Goal: Task Accomplishment & Management: Manage account settings

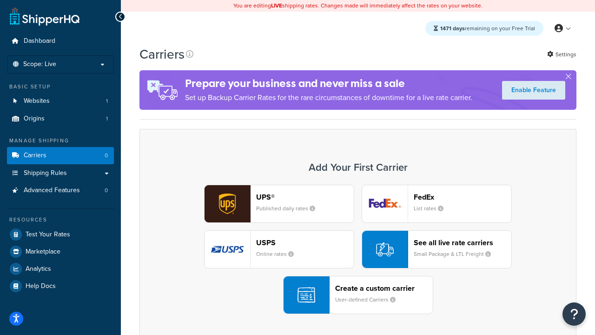
click at [358, 249] on div "UPS® Published daily rates FedEx List rates USPS Online rates See all live rate…" at bounding box center [357, 248] width 417 height 129
click at [462, 197] on header "FedEx" at bounding box center [463, 196] width 98 height 9
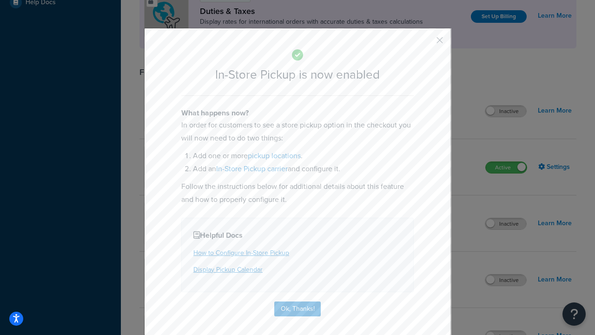
click at [426, 43] on button "button" at bounding box center [426, 43] width 2 height 2
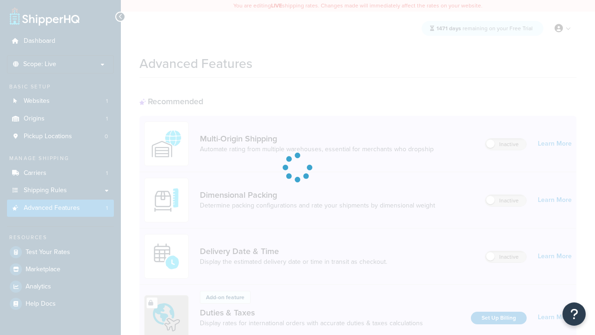
scroll to position [301, 0]
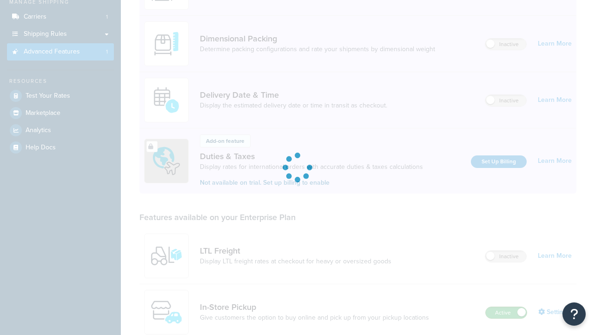
click at [506, 307] on label "Active" at bounding box center [506, 312] width 41 height 11
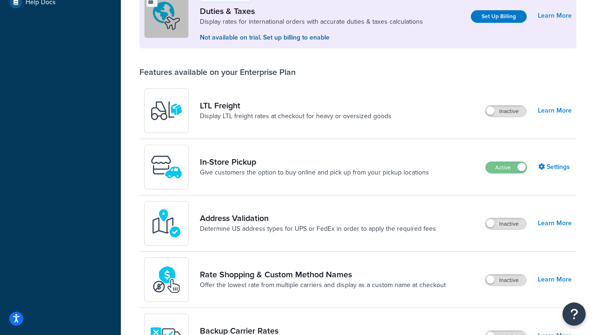
scroll to position [283, 0]
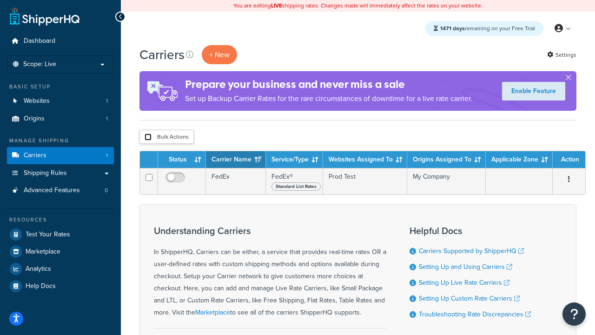
click at [148, 137] on input "checkbox" at bounding box center [148, 136] width 7 height 7
checkbox input "true"
click at [0, 0] on button "Delete" at bounding box center [0, 0] width 0 height 0
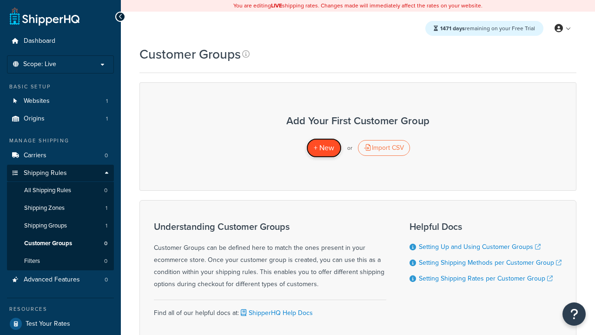
click at [323, 148] on span "+ New" at bounding box center [324, 147] width 20 height 11
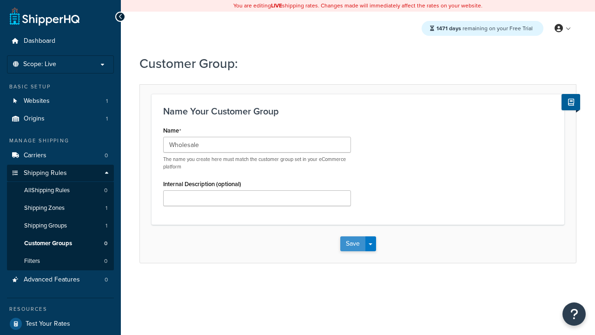
type input "Wholesale"
click at [352, 244] on button "Save" at bounding box center [352, 243] width 25 height 15
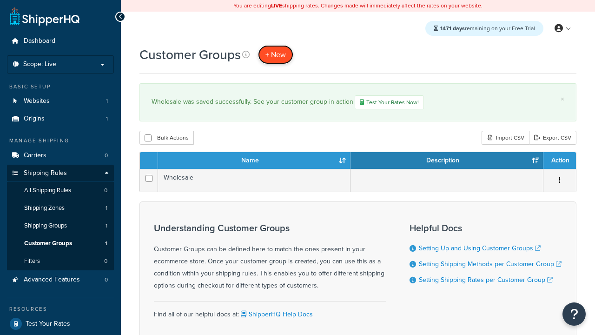
click at [276, 54] on span "+ New" at bounding box center [275, 54] width 20 height 11
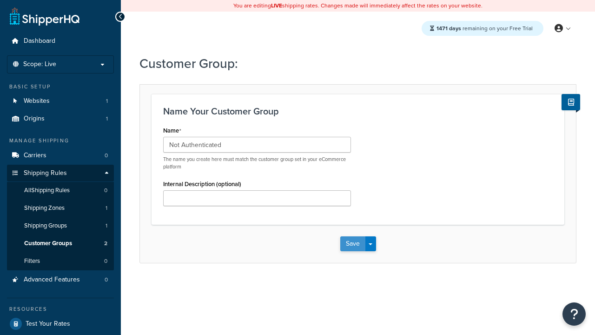
type input "Not Authenticated"
click at [352, 244] on button "Save" at bounding box center [352, 243] width 25 height 15
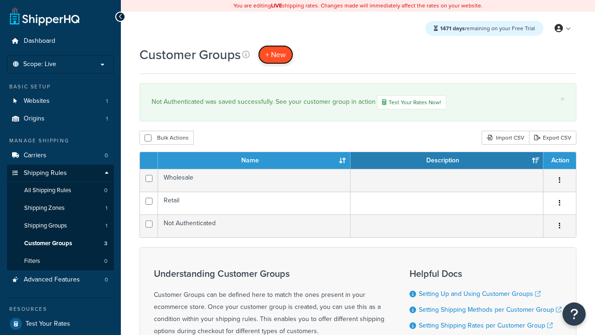
click at [276, 54] on span "+ New" at bounding box center [275, 54] width 20 height 11
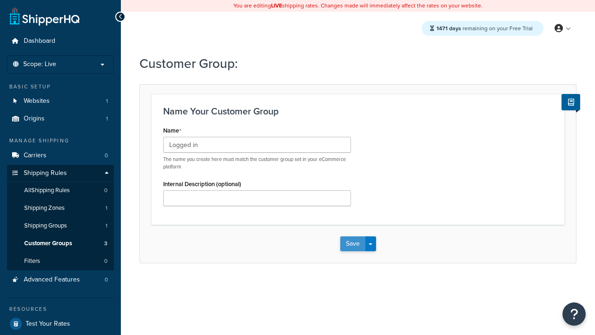
type input "Logged in"
click at [352, 244] on button "Save" at bounding box center [352, 243] width 25 height 15
